Goal: Task Accomplishment & Management: Manage account settings

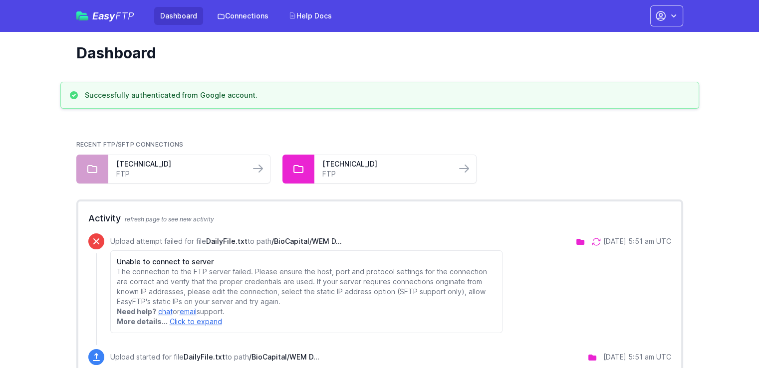
scroll to position [1, 0]
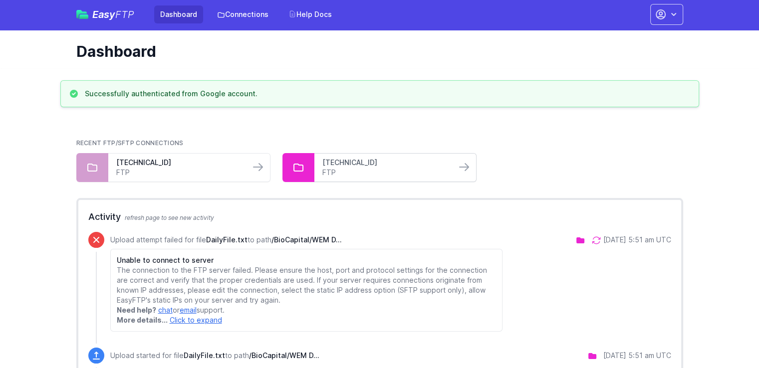
click at [405, 162] on link "194.207.28.175" at bounding box center [385, 163] width 126 height 10
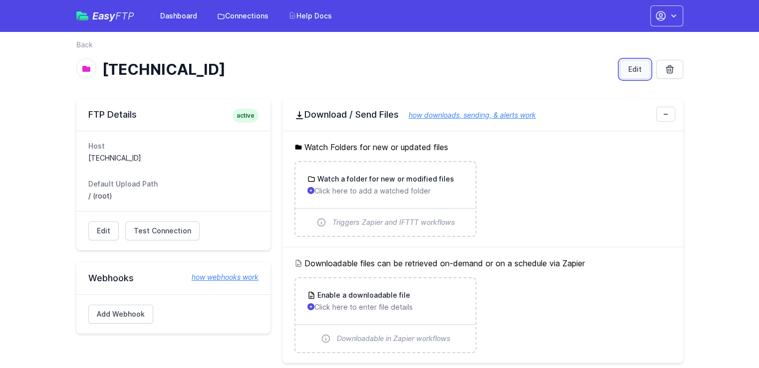
click at [643, 63] on link "Edit" at bounding box center [634, 69] width 30 height 19
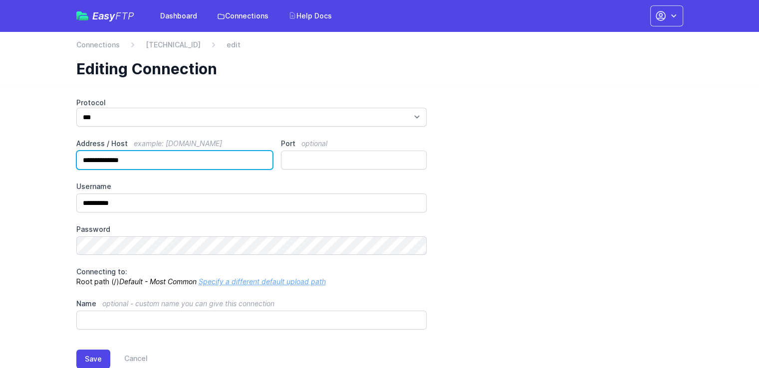
click at [213, 161] on input "**********" at bounding box center [174, 160] width 197 height 19
paste input "text"
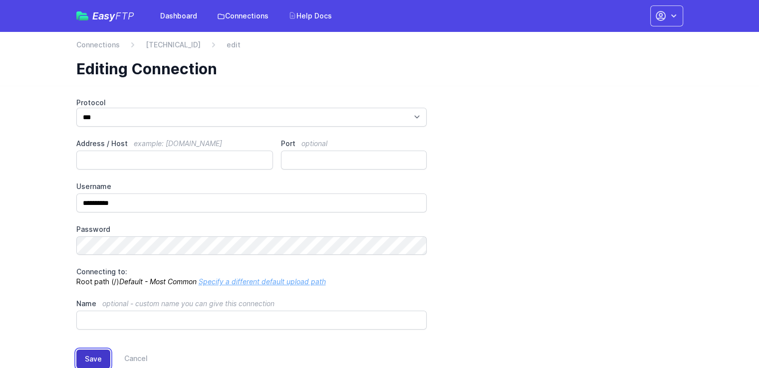
click at [90, 360] on button "Save" at bounding box center [93, 359] width 34 height 19
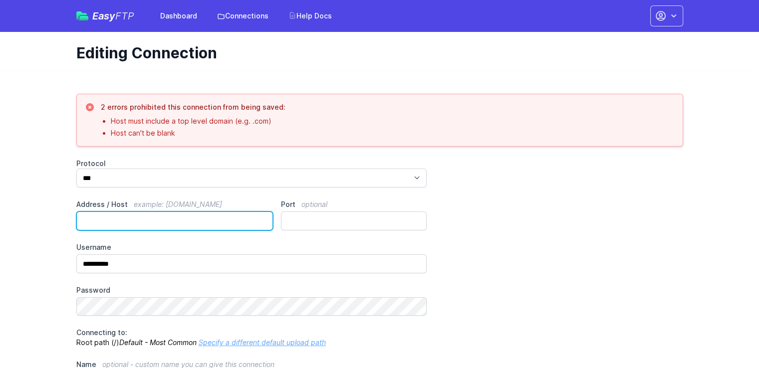
click at [140, 224] on input "Address / Host example: [DOMAIN_NAME]" at bounding box center [174, 220] width 197 height 19
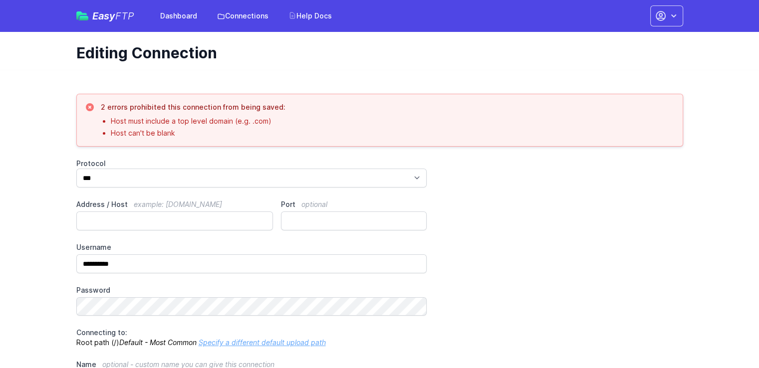
scroll to position [88, 0]
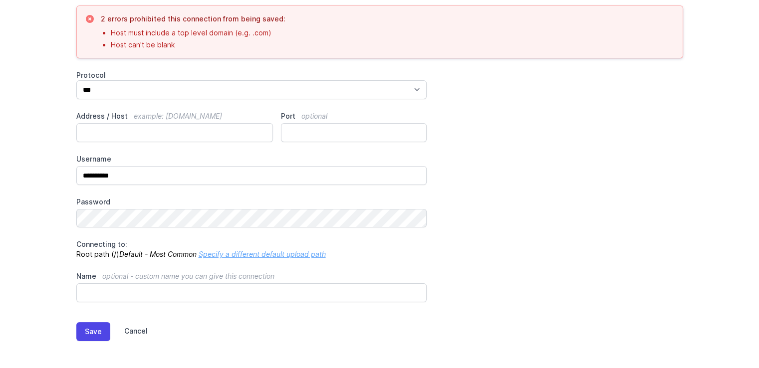
click at [137, 323] on link "Cancel" at bounding box center [128, 331] width 37 height 19
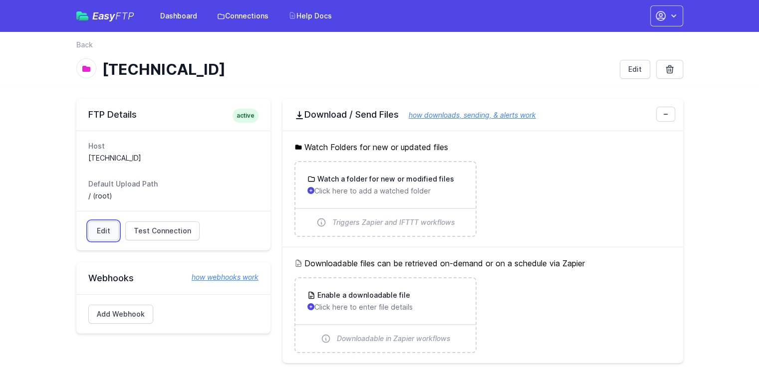
click at [115, 230] on link "Edit" at bounding box center [103, 230] width 30 height 19
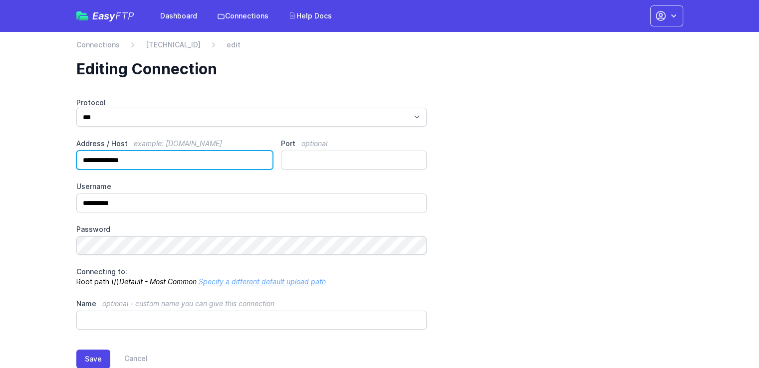
drag, startPoint x: 134, startPoint y: 158, endPoint x: 82, endPoint y: 157, distance: 51.9
click at [82, 157] on input "**********" at bounding box center [174, 160] width 197 height 19
paste input "text"
paste input "**********"
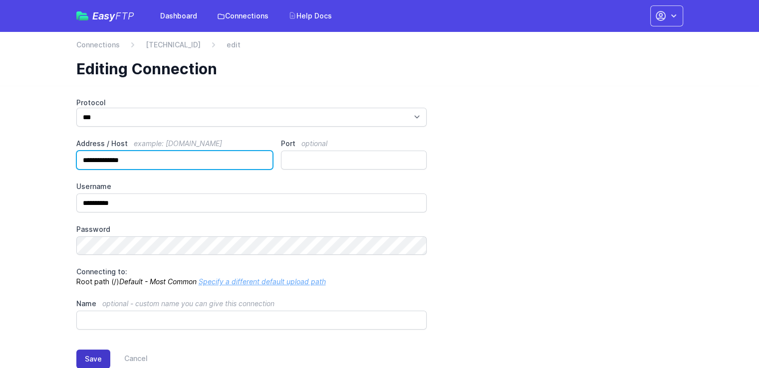
type input "**********"
click at [95, 352] on button "Save" at bounding box center [93, 359] width 34 height 19
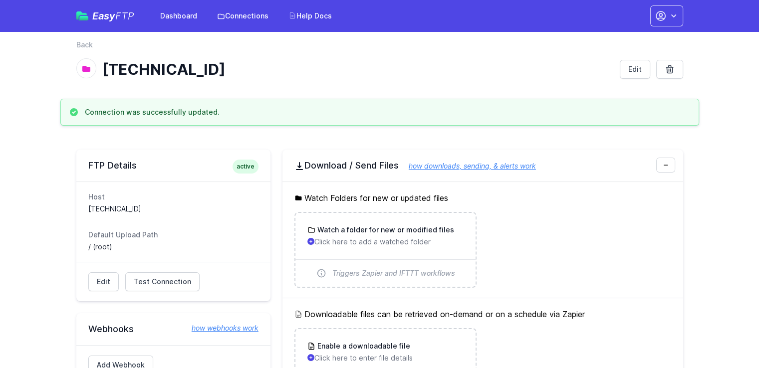
scroll to position [63, 0]
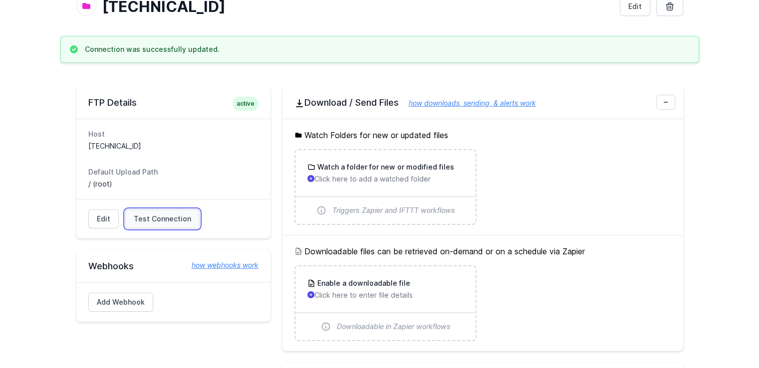
click at [179, 224] on link "Test Connection" at bounding box center [162, 218] width 74 height 19
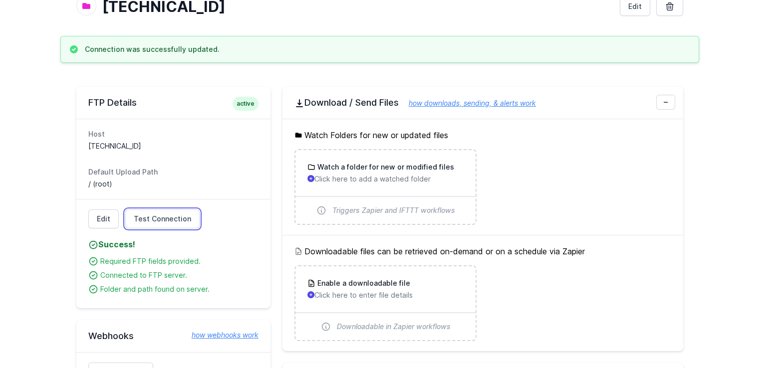
scroll to position [27, 0]
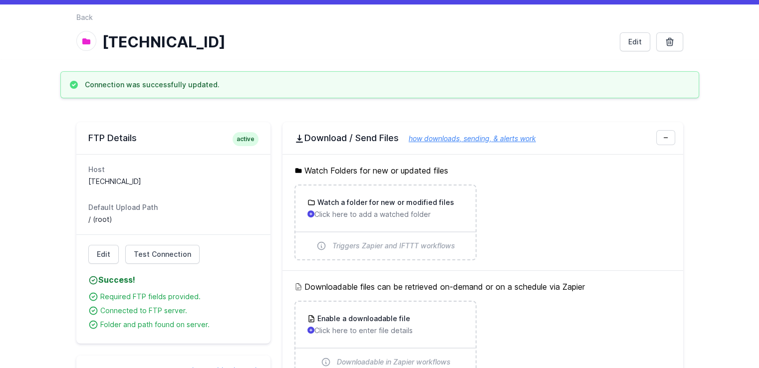
click at [84, 40] on icon at bounding box center [86, 41] width 8 height 6
click at [84, 20] on link "Back" at bounding box center [84, 17] width 16 height 10
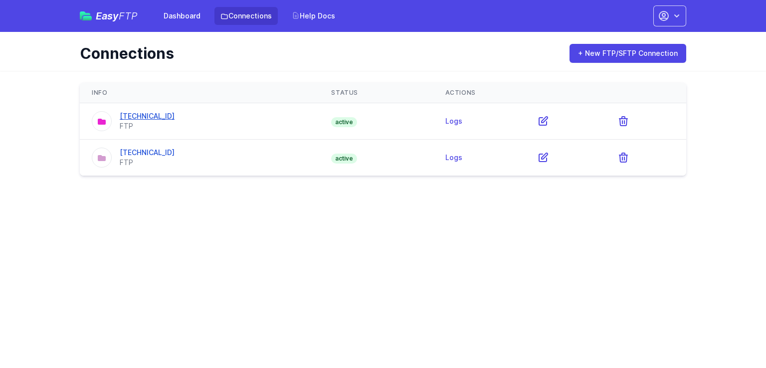
click at [157, 120] on link "[TECHNICAL_ID]" at bounding box center [147, 116] width 55 height 8
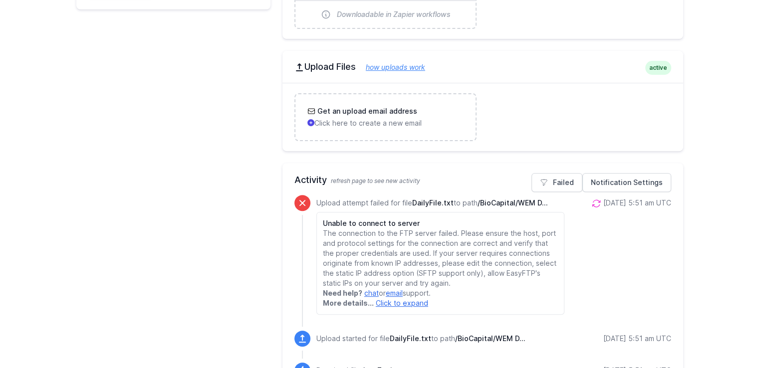
scroll to position [321, 0]
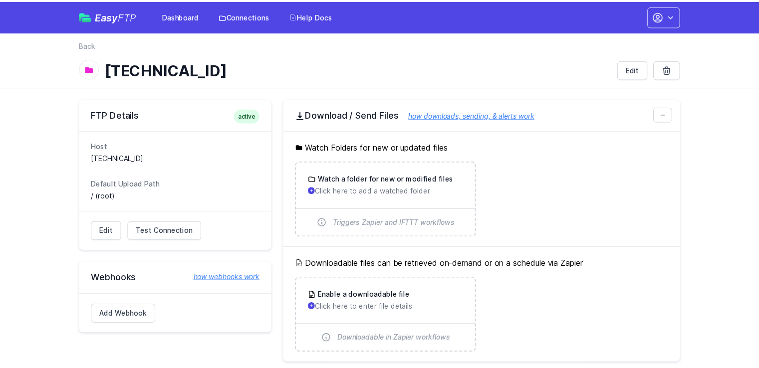
scroll to position [321, 0]
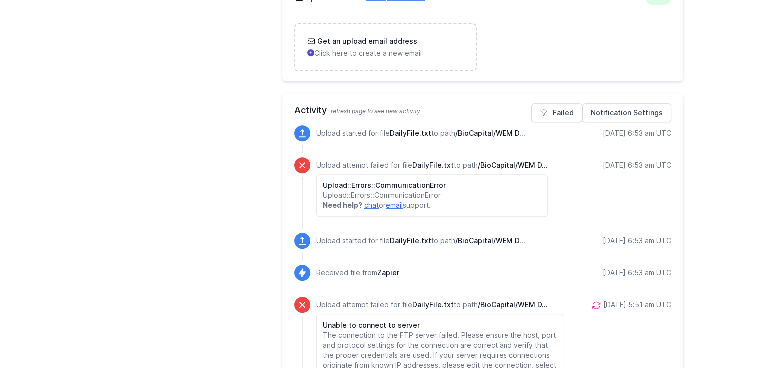
scroll to position [478, 0]
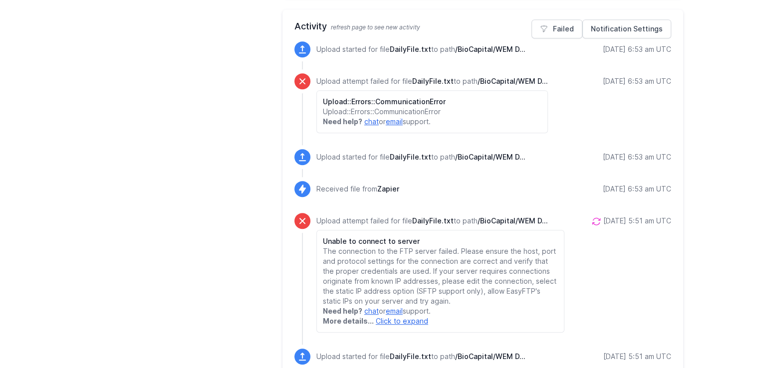
click at [592, 222] on icon at bounding box center [595, 221] width 7 height 7
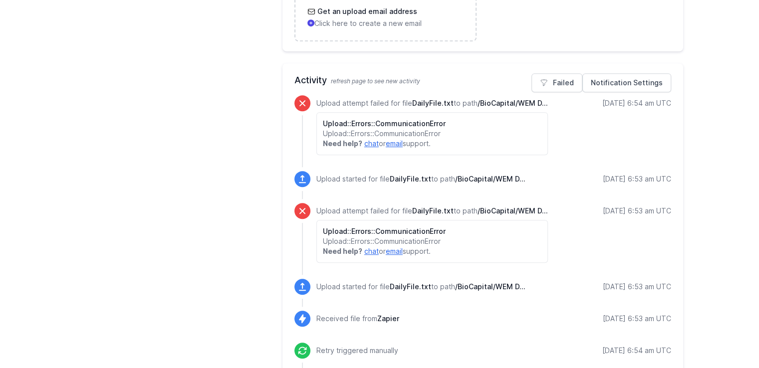
scroll to position [474, 0]
